Goal: Navigation & Orientation: Find specific page/section

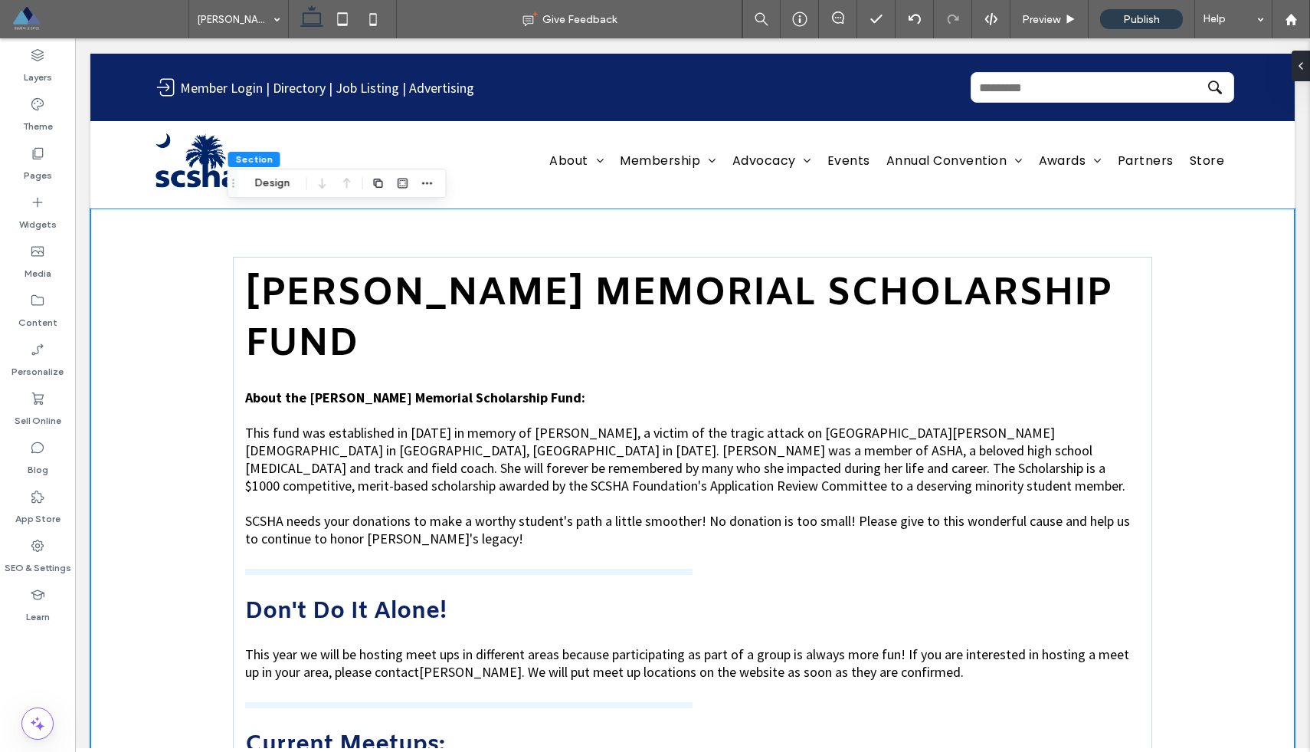
click at [24, 22] on span at bounding box center [99, 19] width 177 height 31
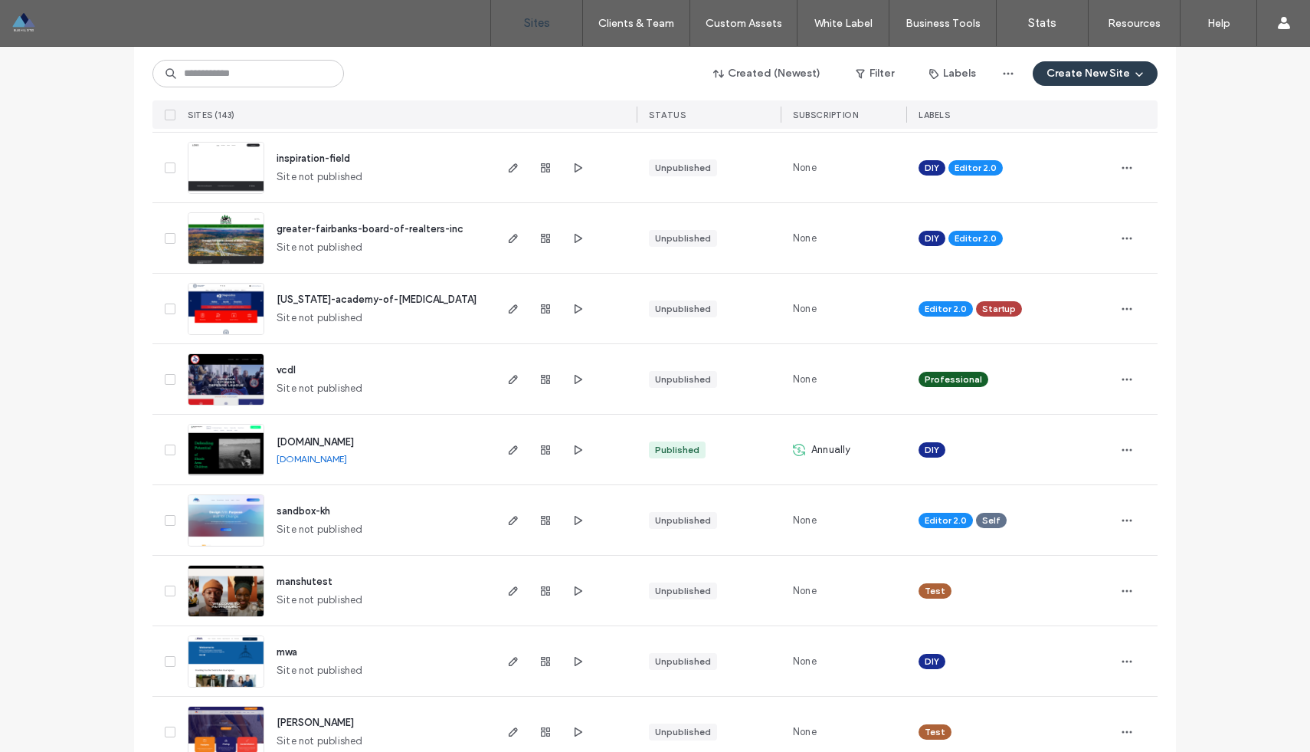
scroll to position [503, 0]
click at [575, 233] on use "button" at bounding box center [579, 236] width 8 height 9
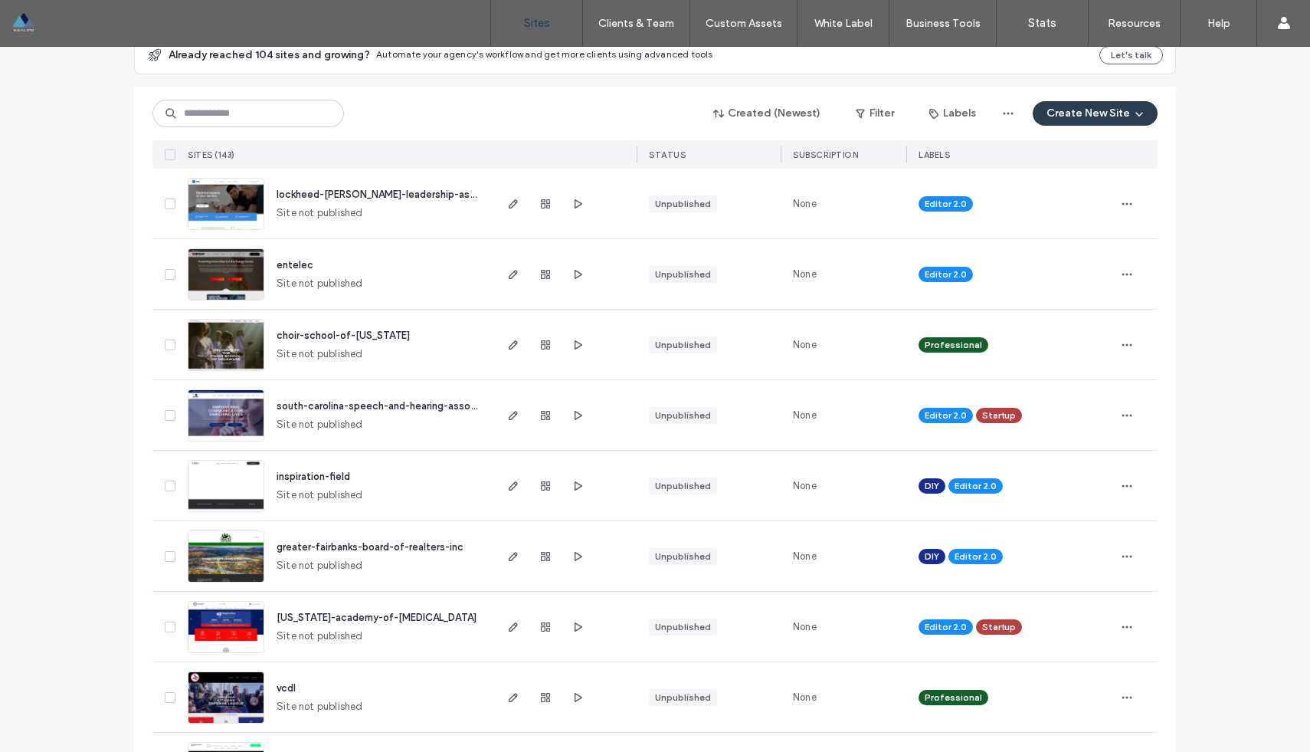
scroll to position [185, 0]
click at [573, 483] on icon "button" at bounding box center [578, 485] width 12 height 12
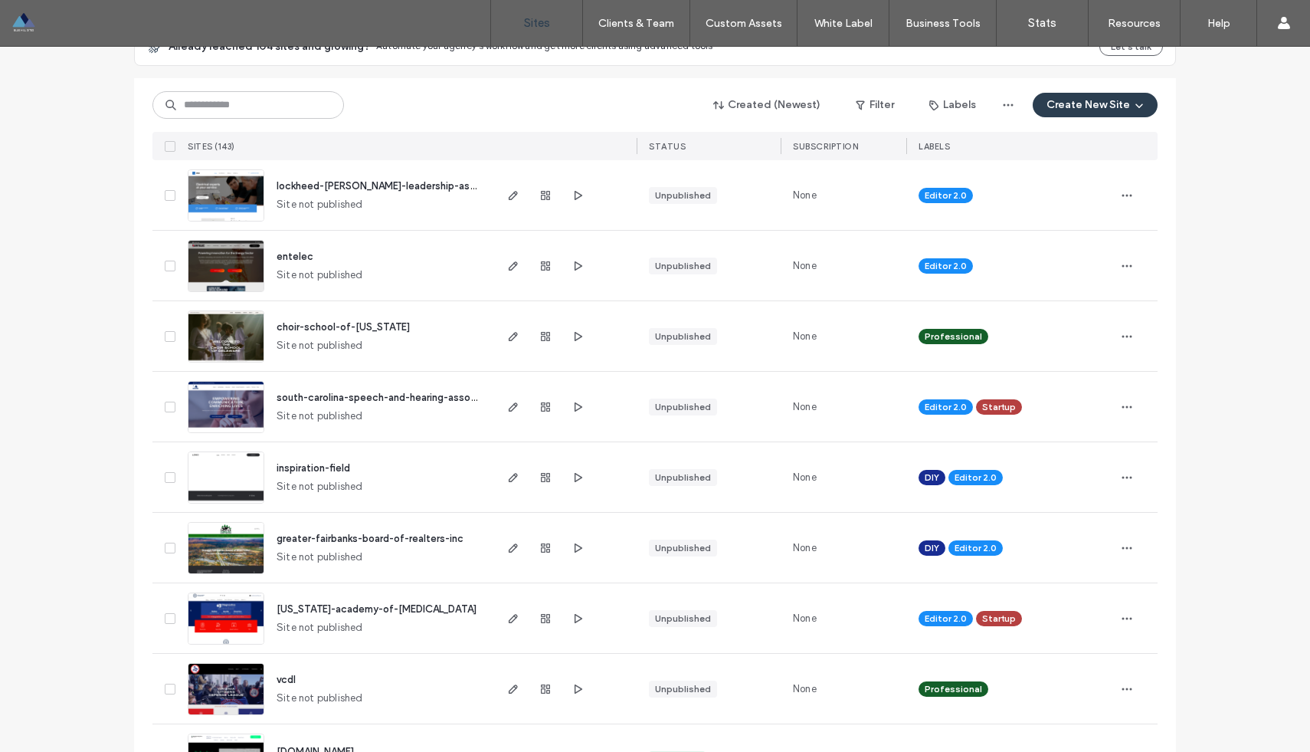
scroll to position [194, 0]
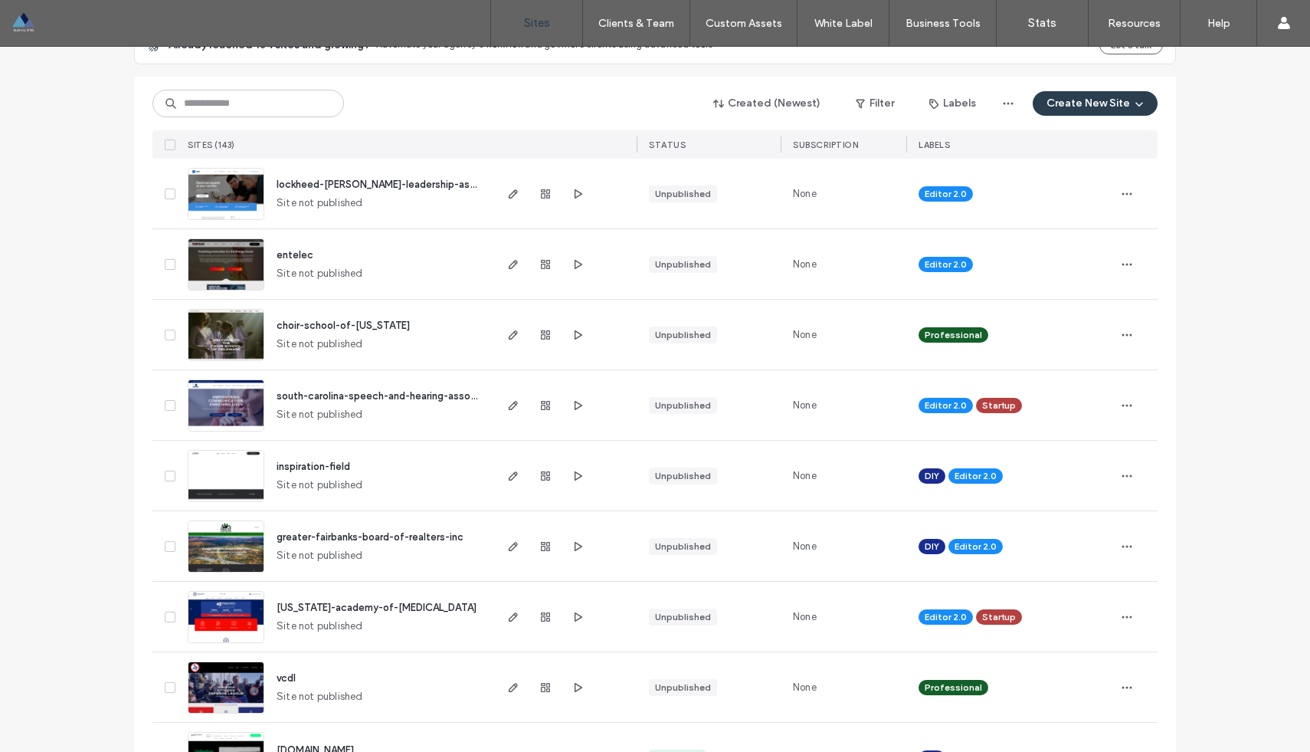
click at [326, 466] on span "inspiration-field" at bounding box center [314, 465] width 74 height 11
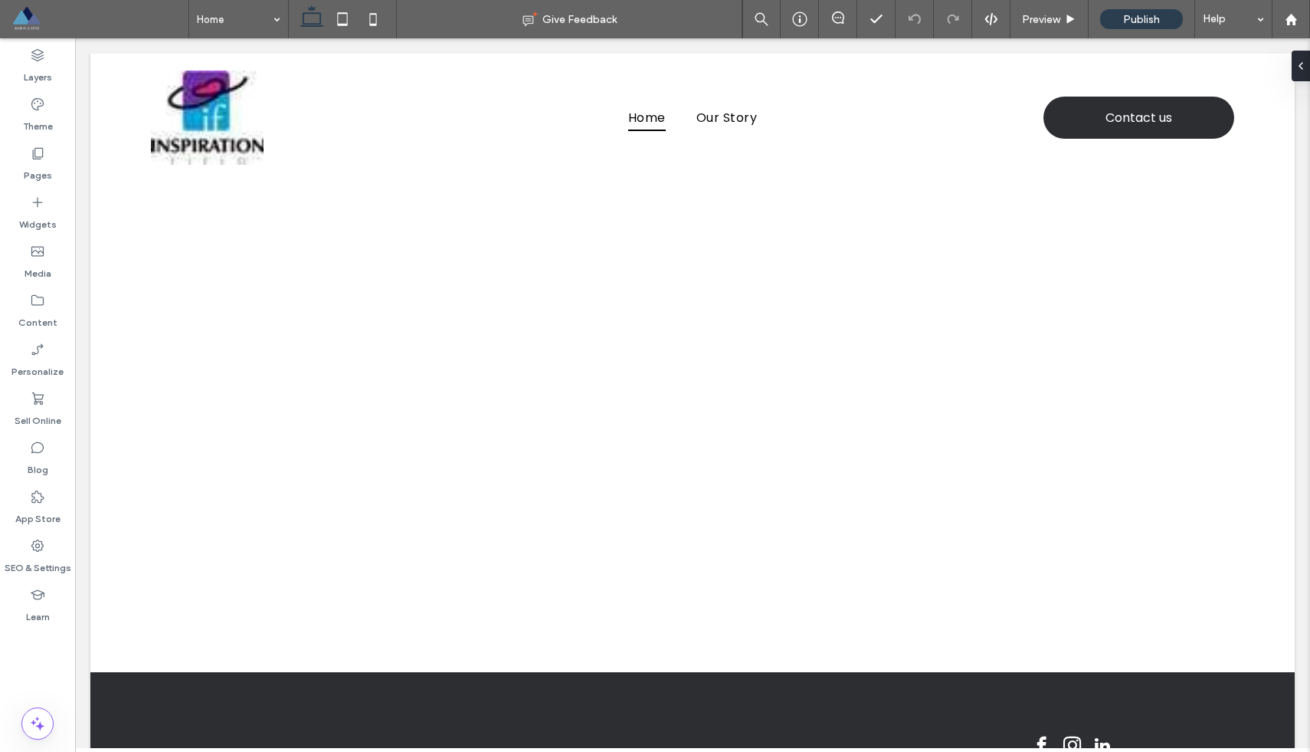
click at [21, 21] on span at bounding box center [99, 19] width 177 height 31
